Goal: Navigation & Orientation: Find specific page/section

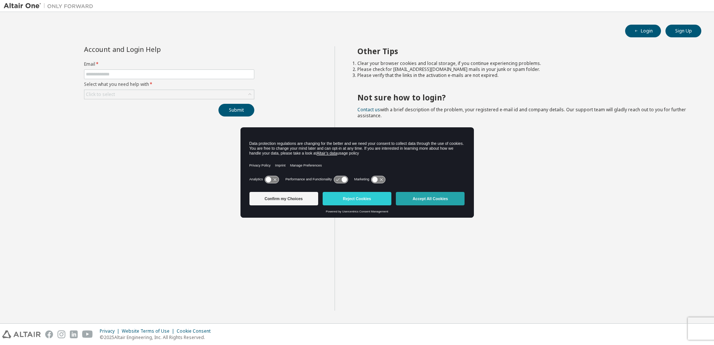
click at [421, 196] on button "Accept All Cookies" at bounding box center [430, 198] width 69 height 13
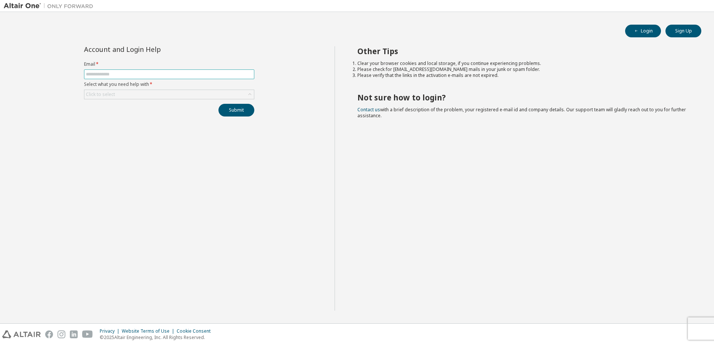
click at [121, 73] on input "text" at bounding box center [169, 74] width 166 height 6
type input "**********"
click at [126, 94] on div "Click to select" at bounding box center [168, 94] width 169 height 9
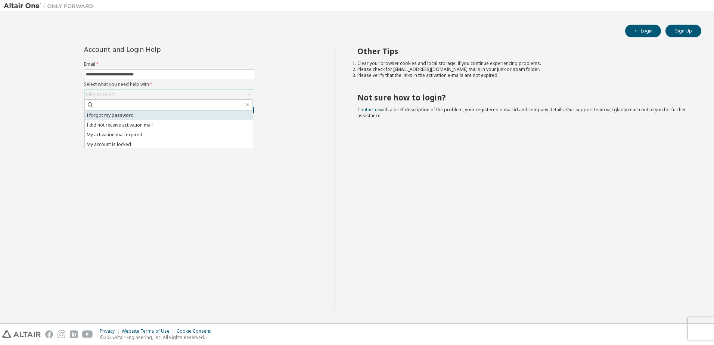
click at [122, 117] on li "I forgot my password" at bounding box center [169, 115] width 168 height 10
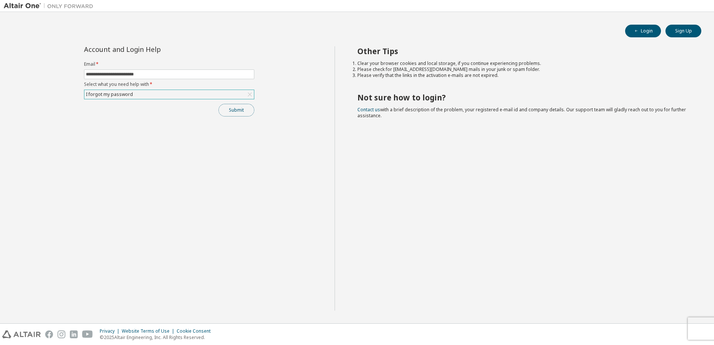
click at [229, 110] on button "Submit" at bounding box center [236, 110] width 36 height 13
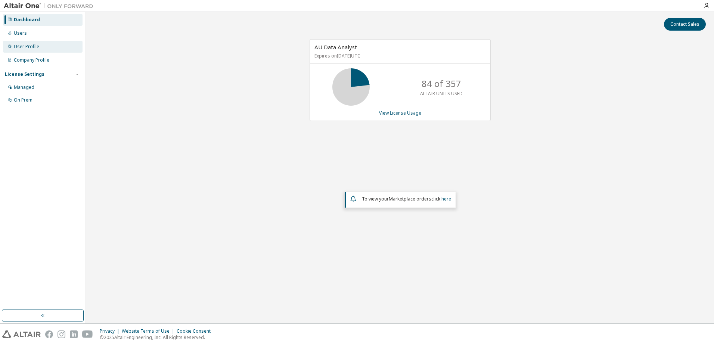
click at [20, 46] on div "User Profile" at bounding box center [26, 47] width 25 height 6
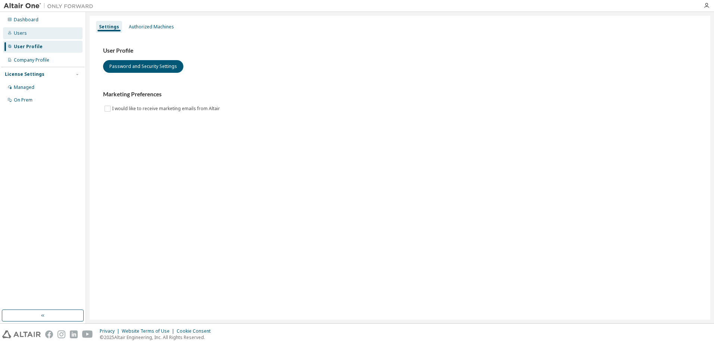
click at [19, 32] on div "Users" at bounding box center [20, 33] width 13 height 6
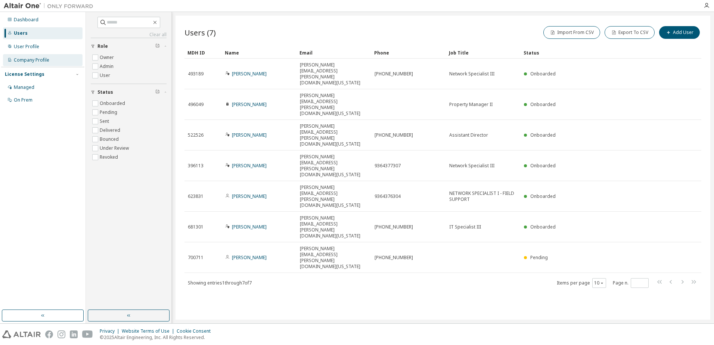
click at [32, 60] on div "Company Profile" at bounding box center [31, 60] width 35 height 6
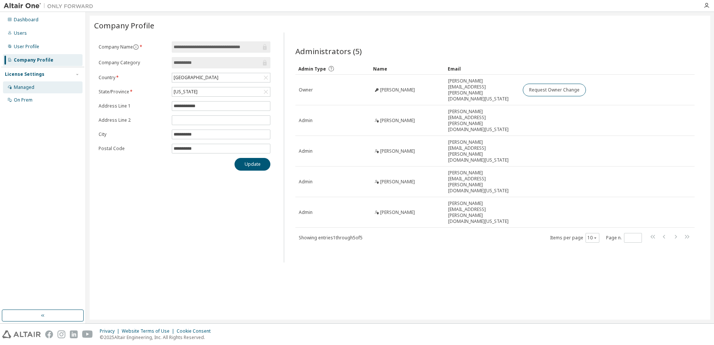
click at [31, 88] on div "Managed" at bounding box center [24, 87] width 21 height 6
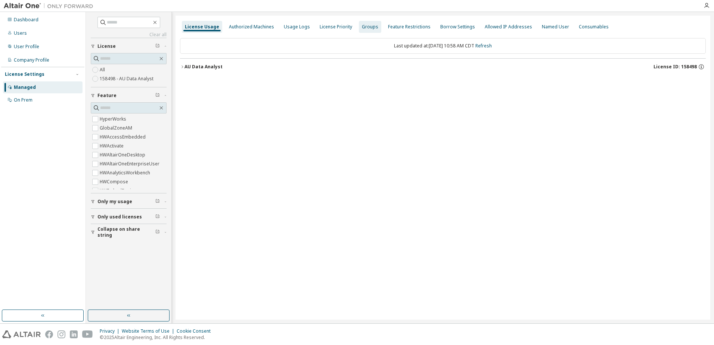
click at [362, 29] on div "Groups" at bounding box center [370, 27] width 16 height 6
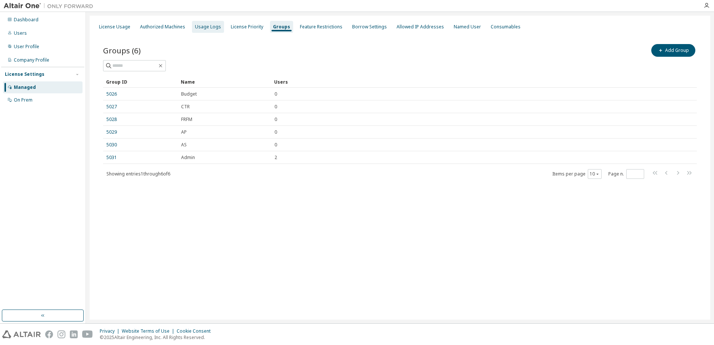
click at [203, 25] on div "Usage Logs" at bounding box center [208, 27] width 26 height 6
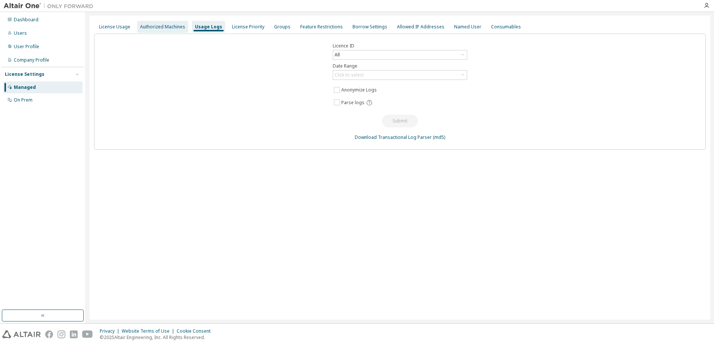
click at [168, 25] on div "Authorized Machines" at bounding box center [162, 27] width 45 height 6
